Goal: Task Accomplishment & Management: Manage account settings

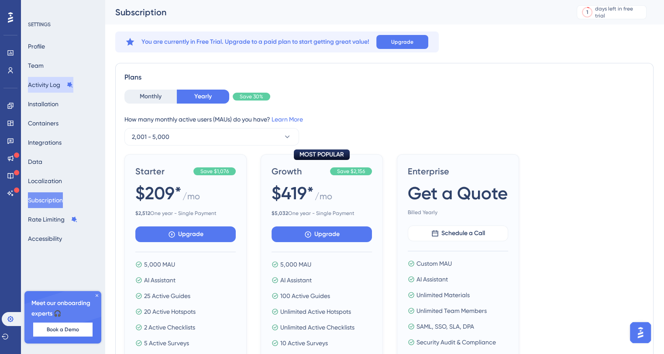
click at [52, 86] on button "Activity Log" at bounding box center [50, 85] width 45 height 16
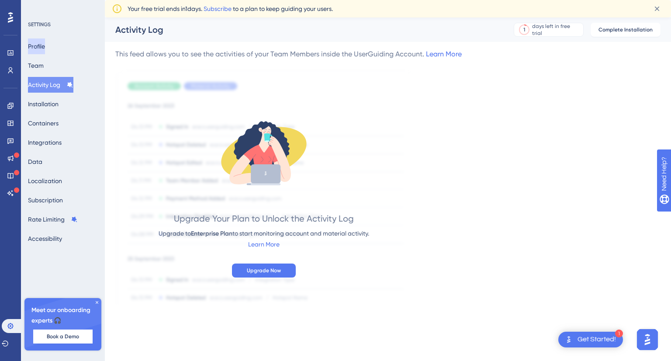
click at [45, 45] on button "Profile" at bounding box center [36, 46] width 17 height 16
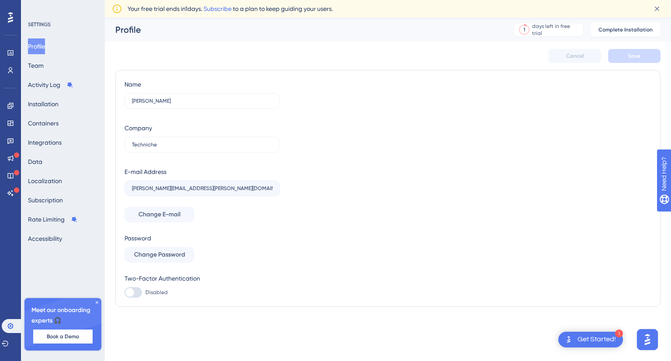
click at [45, 44] on button "Profile" at bounding box center [36, 46] width 17 height 16
click at [37, 63] on button "Team" at bounding box center [36, 66] width 16 height 16
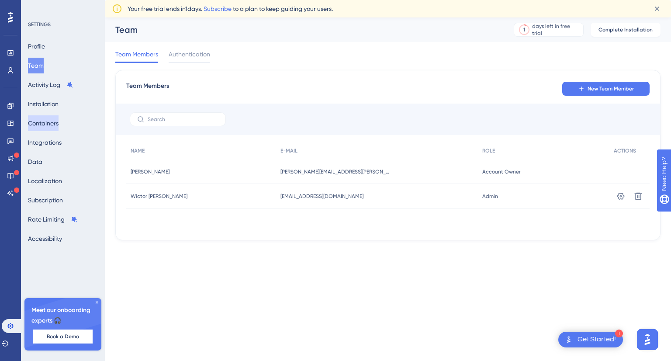
click at [44, 124] on button "Containers" at bounding box center [43, 123] width 31 height 16
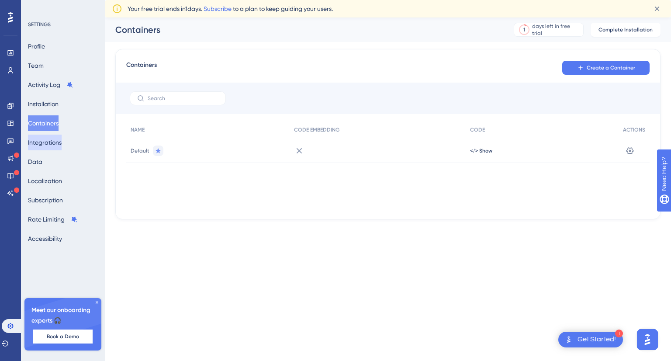
click at [52, 143] on button "Integrations" at bounding box center [45, 142] width 34 height 16
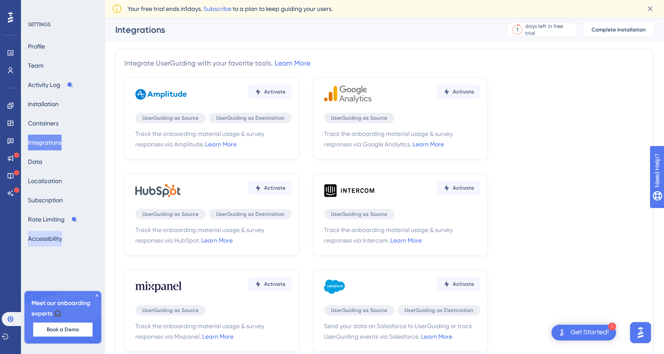
click at [51, 242] on button "Accessibility" at bounding box center [45, 239] width 34 height 16
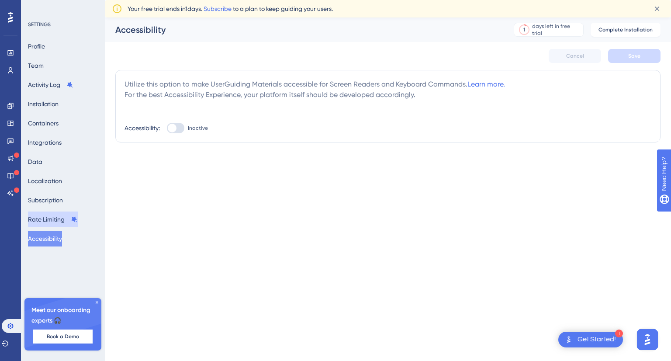
click at [51, 217] on button "Rate Limiting" at bounding box center [53, 219] width 50 height 16
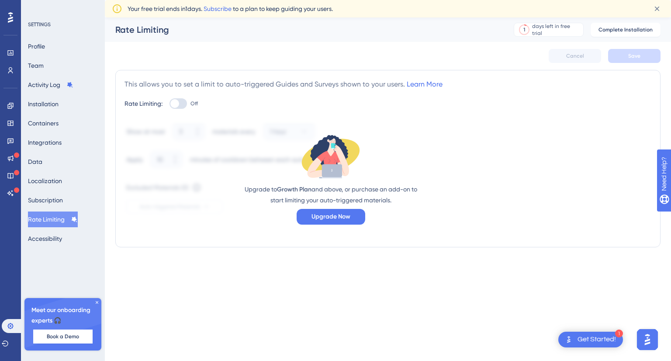
drag, startPoint x: 338, startPoint y: 190, endPoint x: 394, endPoint y: 197, distance: 56.3
click at [394, 197] on div "Upgrade to Growth Plan and above, or purchase an add-on to start limiting your …" at bounding box center [330, 194] width 175 height 21
click at [38, 86] on button "Activity Log" at bounding box center [50, 85] width 45 height 16
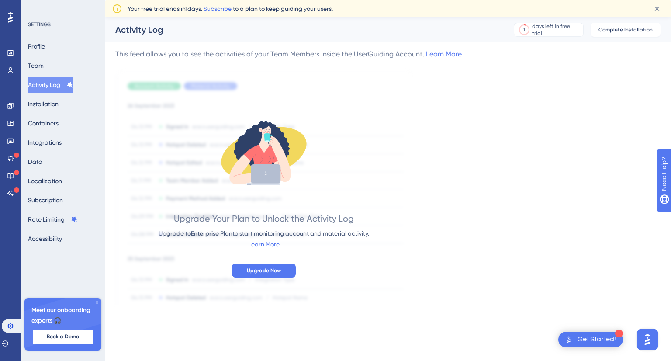
click at [96, 302] on icon at bounding box center [96, 302] width 5 height 5
